Goal: Transaction & Acquisition: Purchase product/service

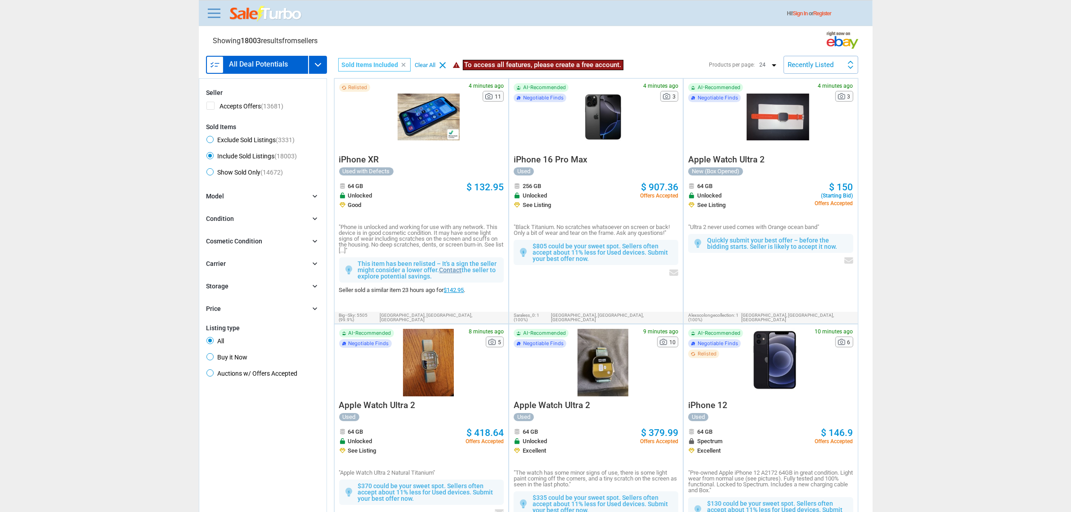
click at [211, 26] on div "Hi! Sign In or Register" at bounding box center [536, 13] width 674 height 26
click at [213, 14] on link at bounding box center [214, 13] width 18 height 14
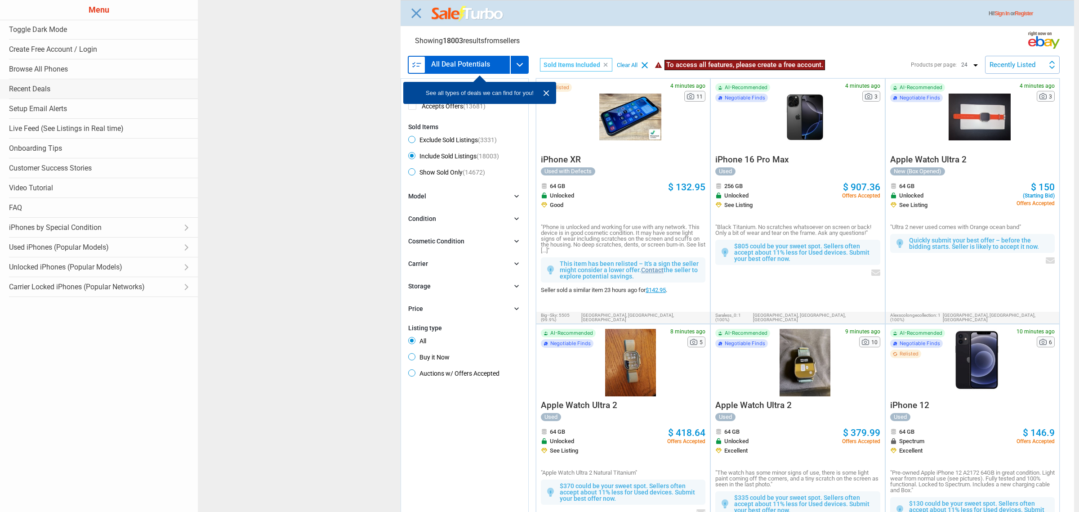
click at [42, 81] on link "Recent Deals" at bounding box center [99, 89] width 198 height 20
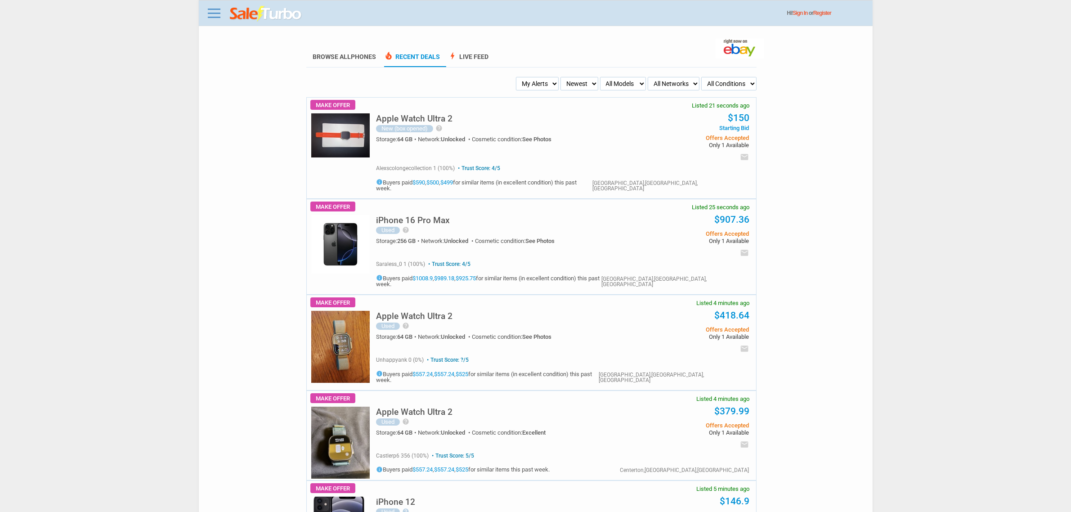
click at [549, 79] on select "My Alerts All Deals BIN Only w/ Offers Only" at bounding box center [537, 83] width 43 height 13
select select "flash_bin"
click at [518, 77] on select "My Alerts All Deals BIN Only w/ Offers Only" at bounding box center [537, 83] width 43 height 13
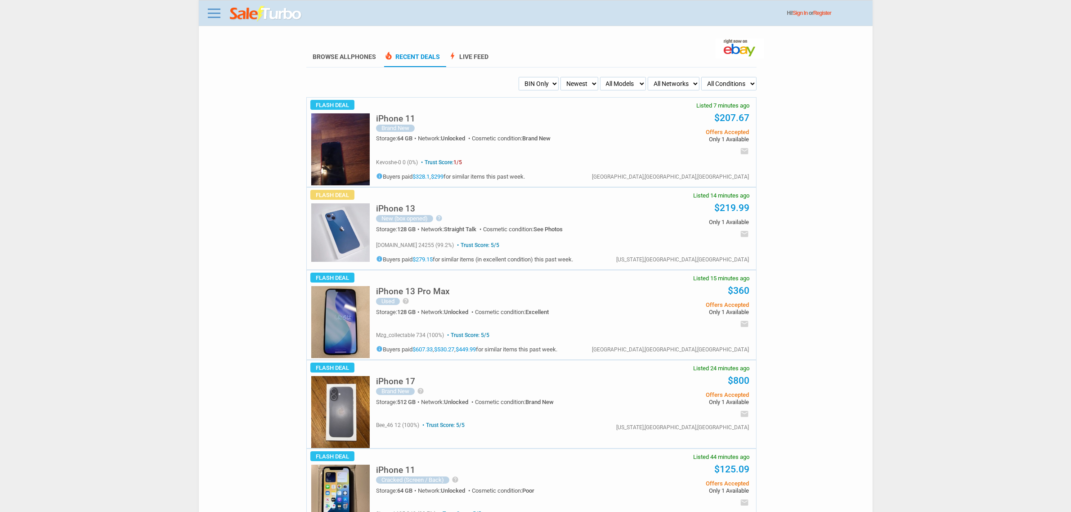
click at [545, 83] on select "My Alerts All Deals BIN Only w/ Offers Only" at bounding box center [538, 83] width 40 height 13
click at [372, 105] on div "iPhone 11 Brand New Storage: 64 GB Network: Unlocked Cosmetic condition: Brand …" at bounding box center [560, 142] width 391 height 89
click at [392, 207] on h5 "iPhone 13" at bounding box center [395, 208] width 39 height 9
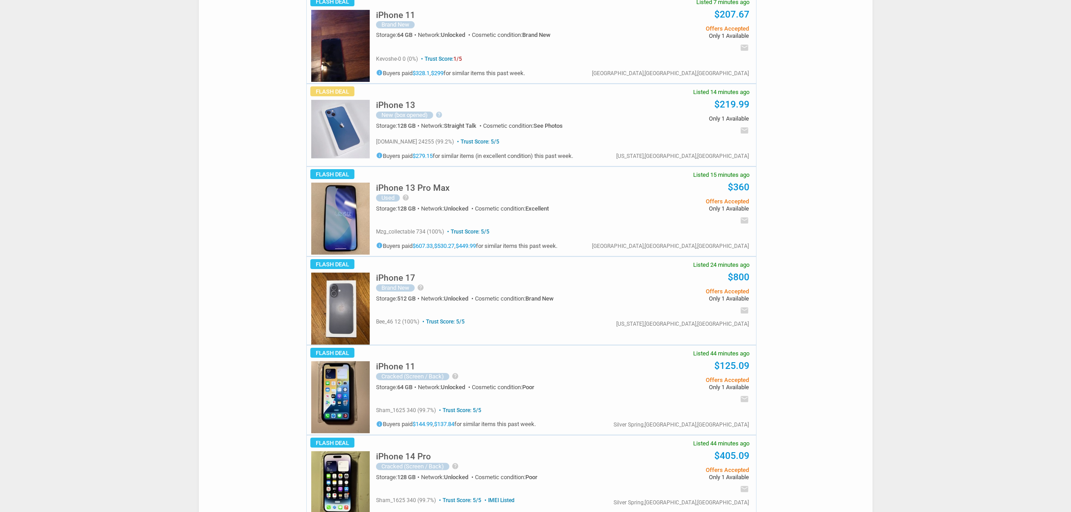
scroll to position [112, 0]
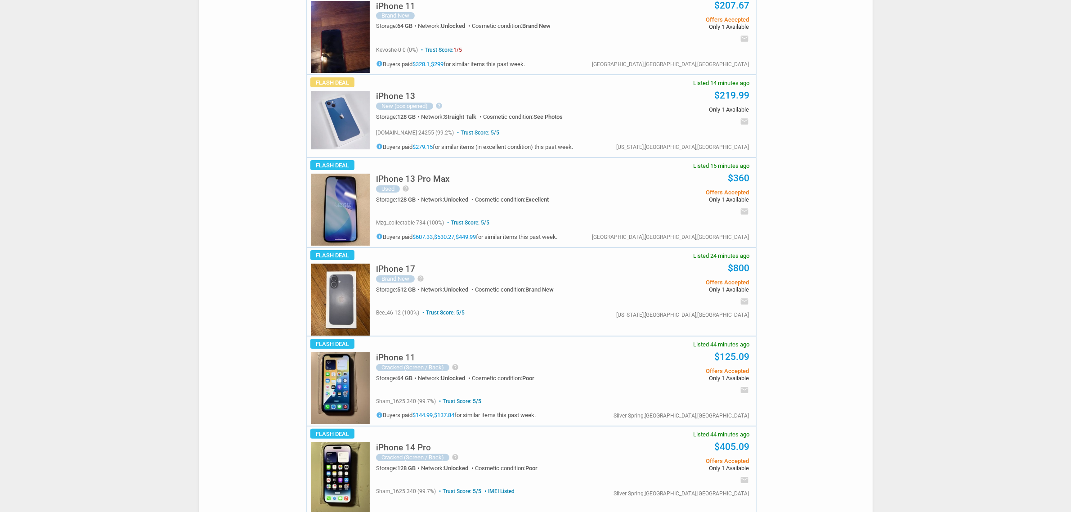
click at [467, 239] on link "$449.99" at bounding box center [465, 236] width 20 height 7
